Goal: Complete application form: Complete application form

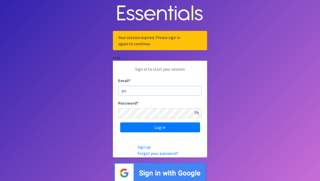
type input "[PERSON_NAME][EMAIL_ADDRESS][DOMAIN_NAME]"
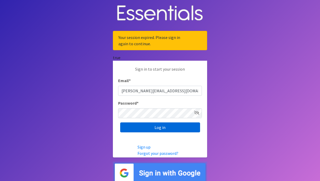
click at [165, 128] on input "Log in" at bounding box center [160, 127] width 80 height 10
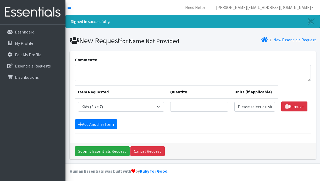
click at [164, 106] on select "Select an item Adult Briefs (Large, approx. 38"-56") Adult Briefs (Medium, appr…" at bounding box center [121, 107] width 86 height 10
select select "1164"
click at [196, 109] on input "Quantity" at bounding box center [199, 107] width 58 height 10
type input "4"
click at [267, 108] on select "Please select a unit units packs" at bounding box center [254, 107] width 41 height 10
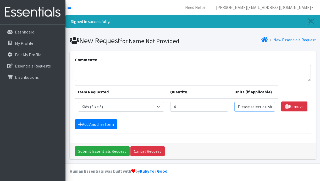
select select "pack"
click at [292, 104] on link "Remove" at bounding box center [294, 106] width 26 height 10
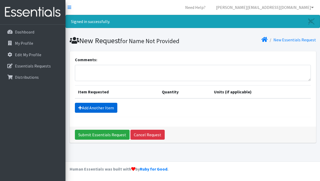
click at [91, 107] on link "Add Another Item" at bounding box center [96, 108] width 42 height 10
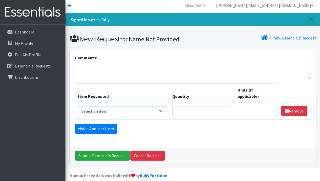
click at [95, 106] on select "Select an item Adult Briefs (Large, approx. 38"-56") Adult Briefs (Medium, appr…" at bounding box center [122, 111] width 88 height 10
select select "1164"
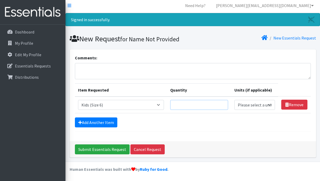
click at [200, 106] on input "Quantity" at bounding box center [199, 105] width 58 height 10
type input "4"
click at [266, 104] on select "Please select a unit units packs" at bounding box center [254, 105] width 41 height 10
select select "pack"
click at [97, 122] on link "Add Another Item" at bounding box center [96, 122] width 42 height 10
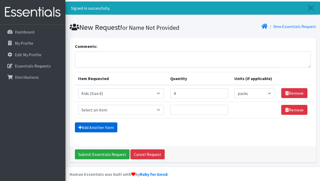
scroll to position [18, 0]
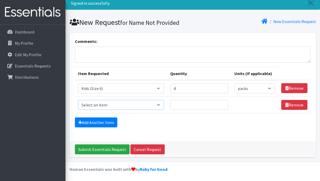
click at [105, 104] on select "Select an item Adult Briefs (Large, approx. 38"-56") Adult Briefs (Medium, appr…" at bounding box center [121, 105] width 86 height 10
select select "1631"
click at [190, 104] on input "Quantity" at bounding box center [199, 105] width 58 height 10
type input "8"
click at [267, 106] on select "Please select a unit units packs" at bounding box center [254, 105] width 41 height 10
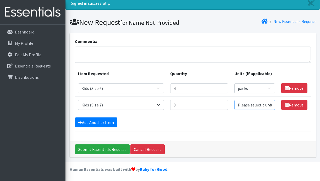
select select "pack"
click at [182, 104] on input "8" at bounding box center [199, 105] width 58 height 10
type input "10"
click at [105, 121] on link "Add Another Item" at bounding box center [96, 122] width 42 height 10
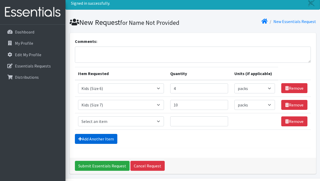
scroll to position [35, 0]
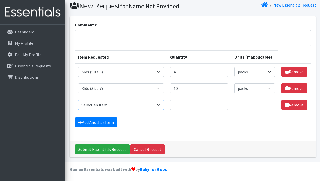
click at [105, 104] on select "Select an item Adult Briefs (Large, approx. 38"-56") Adult Briefs (Medium, appr…" at bounding box center [121, 105] width 86 height 10
select select "1169"
click at [189, 107] on input "Quantity" at bounding box center [199, 105] width 58 height 10
type input "10"
click at [255, 107] on select "Please select a unit units packs" at bounding box center [254, 105] width 41 height 10
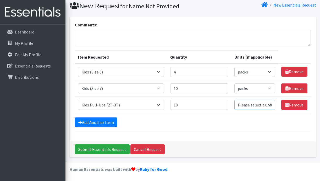
select select "pack"
click at [97, 122] on link "Add Another Item" at bounding box center [96, 122] width 42 height 10
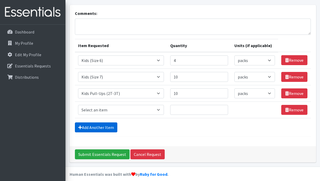
scroll to position [51, 0]
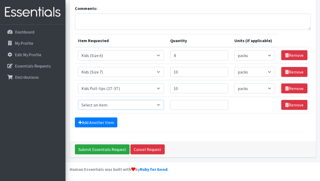
click at [108, 104] on select "Select an item Adult Briefs (Large, approx. 38"-56") Adult Briefs (Medium, appr…" at bounding box center [121, 105] width 86 height 10
select select "1171"
click at [181, 105] on input "Quantity" at bounding box center [199, 105] width 58 height 10
type input "10"
click at [247, 106] on select "Please select a unit units packs" at bounding box center [254, 105] width 41 height 10
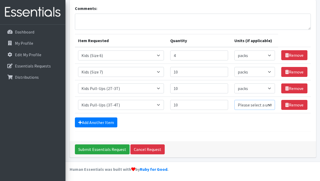
select select "pack"
click at [83, 120] on link "Add Another Item" at bounding box center [96, 122] width 42 height 10
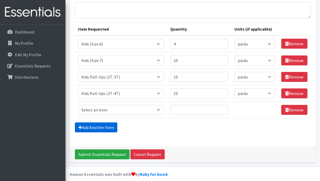
scroll to position [68, 0]
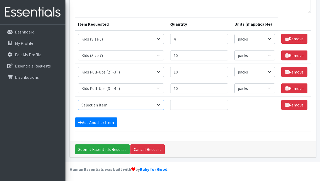
click at [102, 105] on select "Select an item Adult Briefs (Large, approx. 38"-56") Adult Briefs (Medium, appr…" at bounding box center [121, 105] width 86 height 10
select select "1185"
click at [187, 105] on input "Quantity" at bounding box center [199, 105] width 58 height 10
type input "12"
click at [252, 103] on select "Please select a unit units packs" at bounding box center [254, 105] width 41 height 10
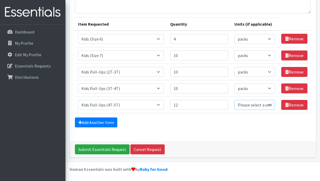
select select "pack"
click at [95, 122] on link "Add Another Item" at bounding box center [96, 122] width 42 height 10
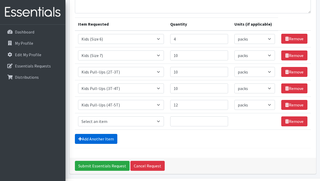
scroll to position [84, 0]
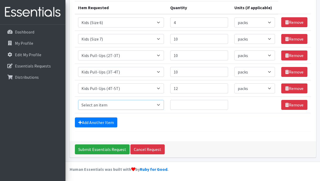
click at [117, 104] on select "Select an item Adult Briefs (Large, approx. 38"-56") Adult Briefs (Medium, appr…" at bounding box center [121, 105] width 86 height 10
select select "1166"
click at [189, 106] on input "Quantity" at bounding box center [199, 105] width 58 height 10
type input "12"
click at [254, 106] on select "Please select a unit units packs" at bounding box center [254, 105] width 41 height 10
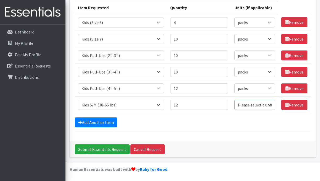
select select "pack"
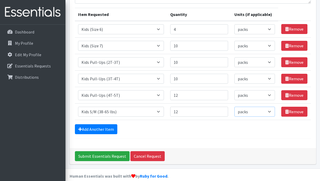
scroll to position [78, 0]
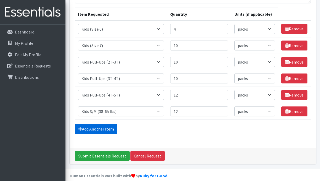
click at [96, 128] on link "Add Another Item" at bounding box center [96, 129] width 42 height 10
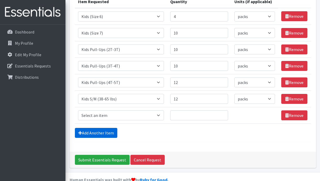
scroll to position [101, 0]
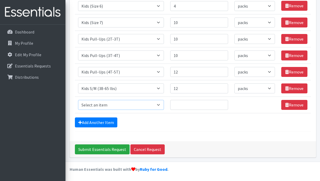
click at [140, 107] on select "Select an item Adult Briefs (Large, approx. 38"-56") Adult Briefs (Medium, appr…" at bounding box center [121, 105] width 86 height 10
select select "1626"
click at [185, 104] on input "Quantity" at bounding box center [199, 105] width 58 height 10
type input "1"
click at [109, 149] on input "Submit Essentials Request" at bounding box center [102, 149] width 55 height 10
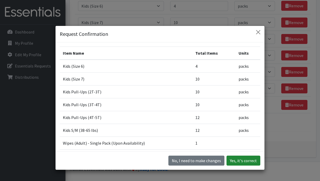
click at [245, 160] on button "Yes, it's correct" at bounding box center [243, 161] width 34 height 10
